Goal: Task Accomplishment & Management: Use online tool/utility

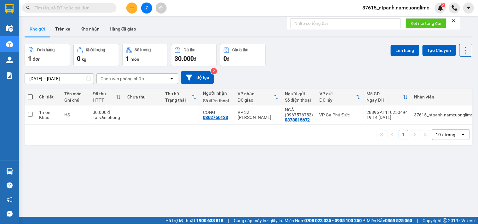
click at [35, 29] on button "Kho gửi" at bounding box center [38, 28] width 26 height 15
click at [29, 114] on input "checkbox" at bounding box center [30, 114] width 5 height 5
checkbox input "true"
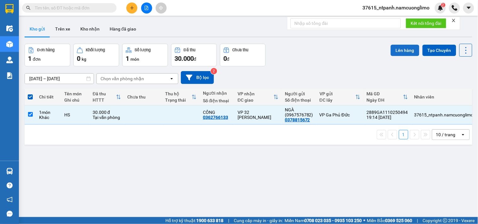
click at [405, 51] on button "Lên hàng" at bounding box center [405, 50] width 29 height 11
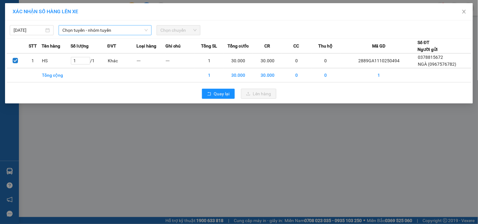
click at [72, 30] on span "Chọn tuyến - nhóm tuyến" at bounding box center [104, 30] width 85 height 9
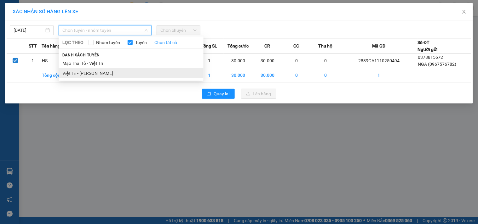
click at [74, 73] on li "Việt Trì - [PERSON_NAME]" at bounding box center [131, 73] width 145 height 10
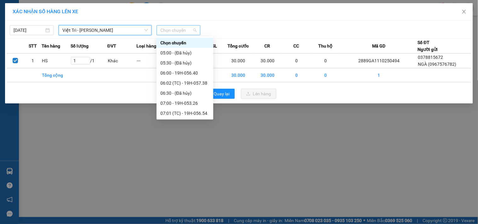
click at [169, 29] on span "Chọn chuyến" at bounding box center [178, 30] width 36 height 9
click at [195, 73] on div "06:00 - 19H-056.40" at bounding box center [184, 73] width 49 height 7
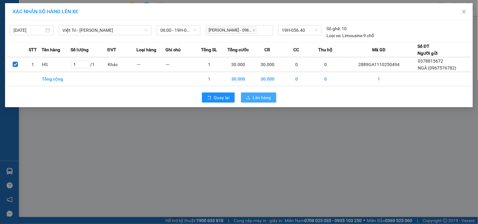
click at [262, 98] on span "Lên hàng" at bounding box center [262, 97] width 18 height 7
